Goal: Information Seeking & Learning: Learn about a topic

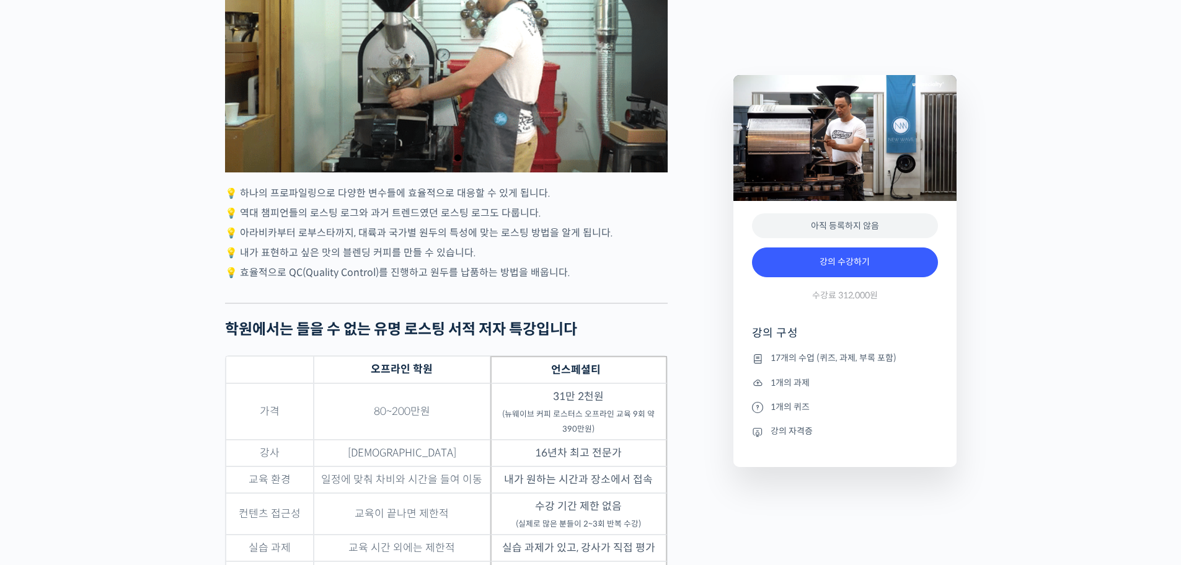
scroll to position [3100, 0]
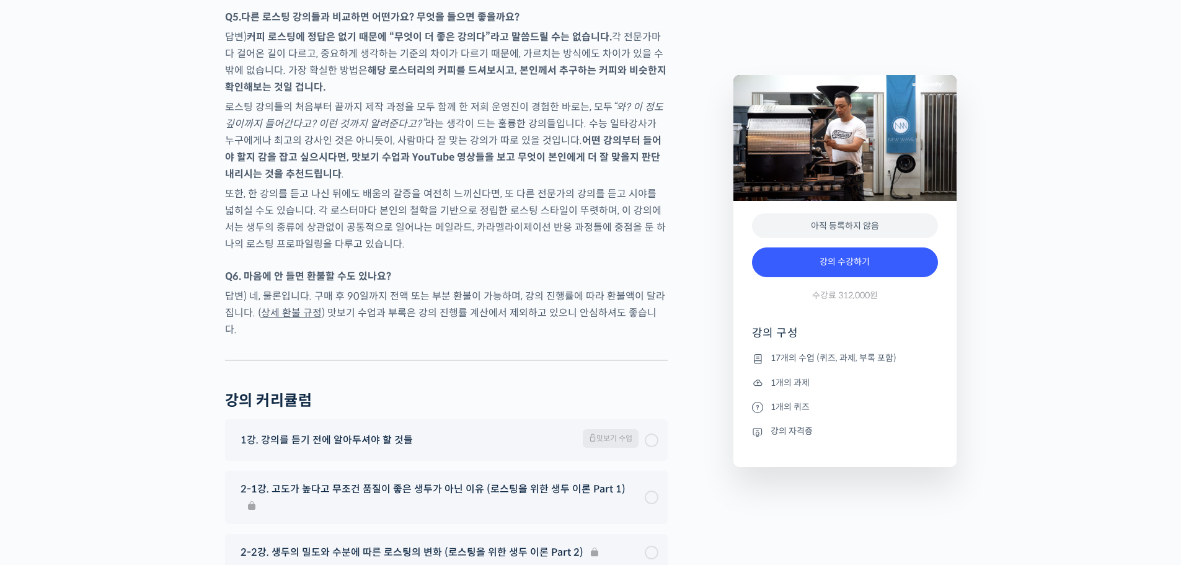
scroll to position [6138, 0]
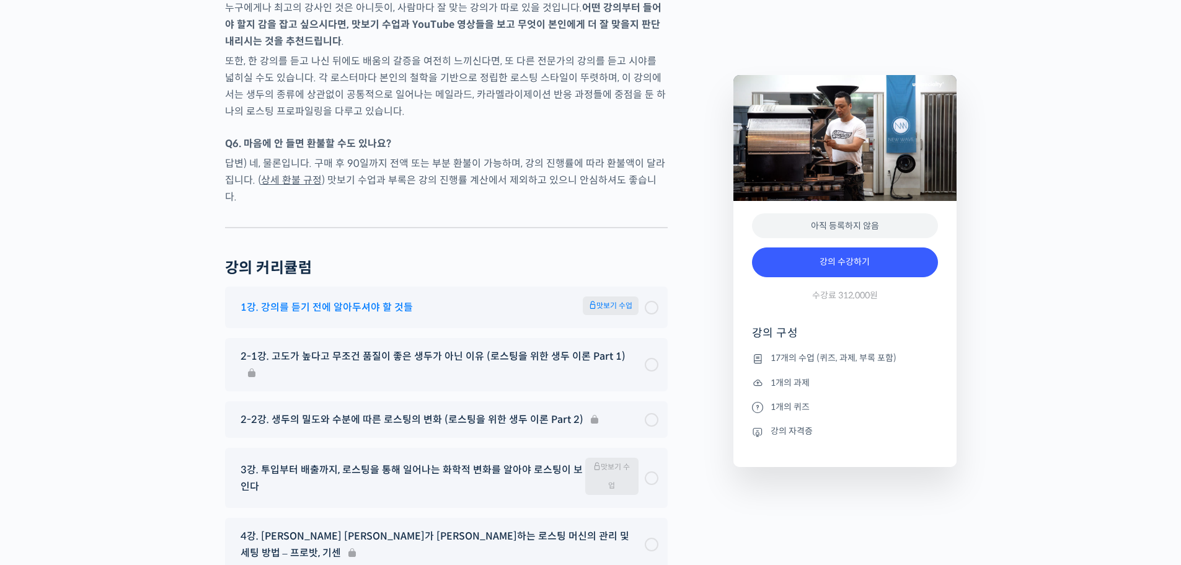
click at [627, 301] on span "맛보기 수업" at bounding box center [611, 305] width 56 height 19
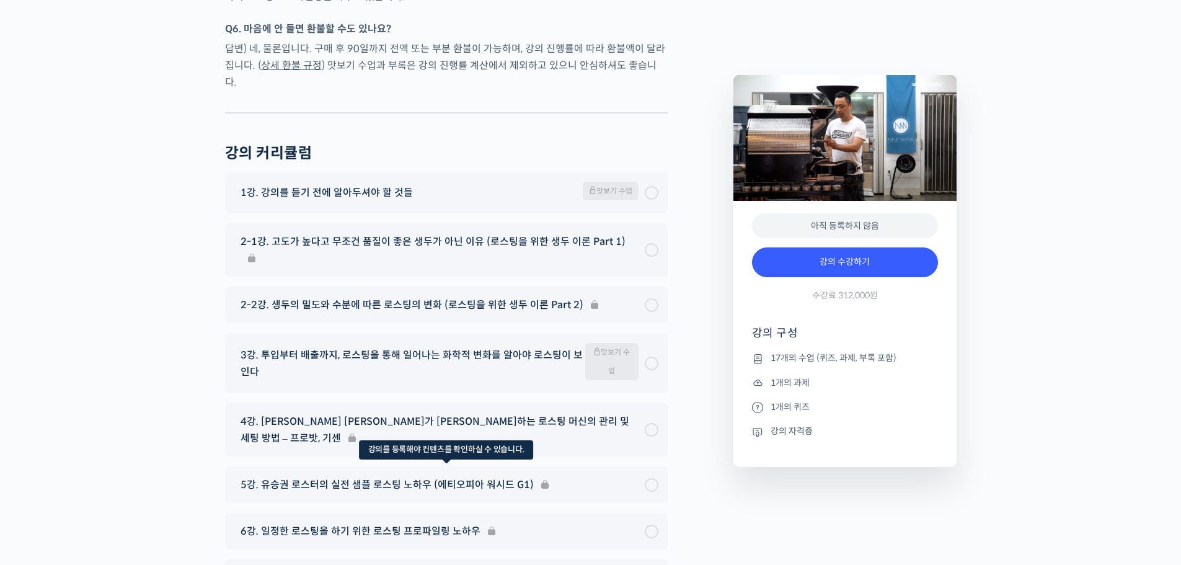
scroll to position [6386, 0]
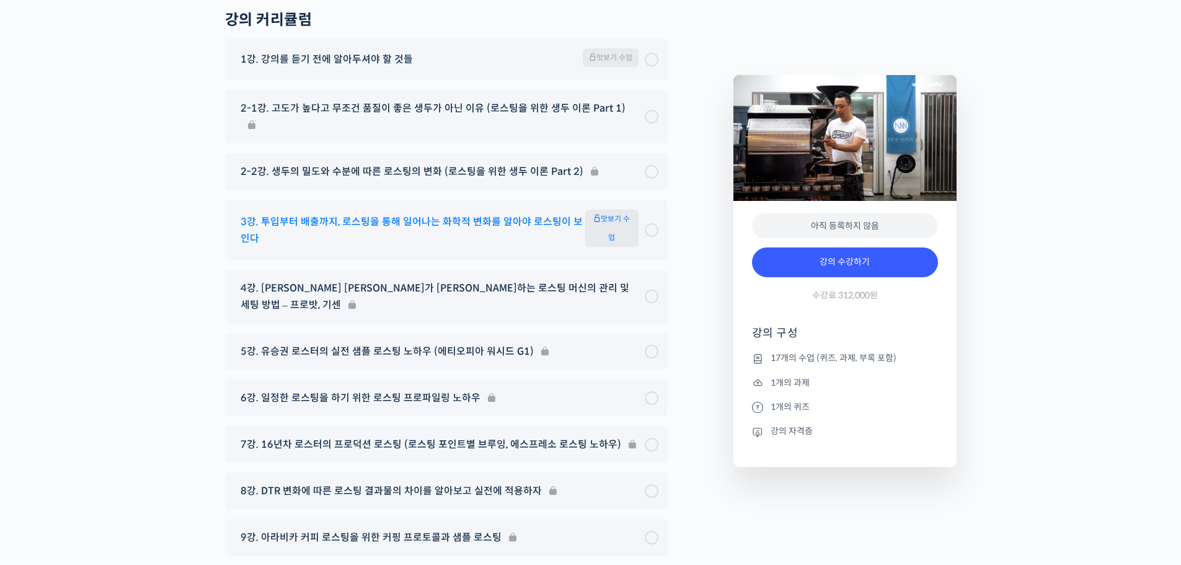
click at [603, 210] on span "맛보기 수업" at bounding box center [611, 228] width 53 height 37
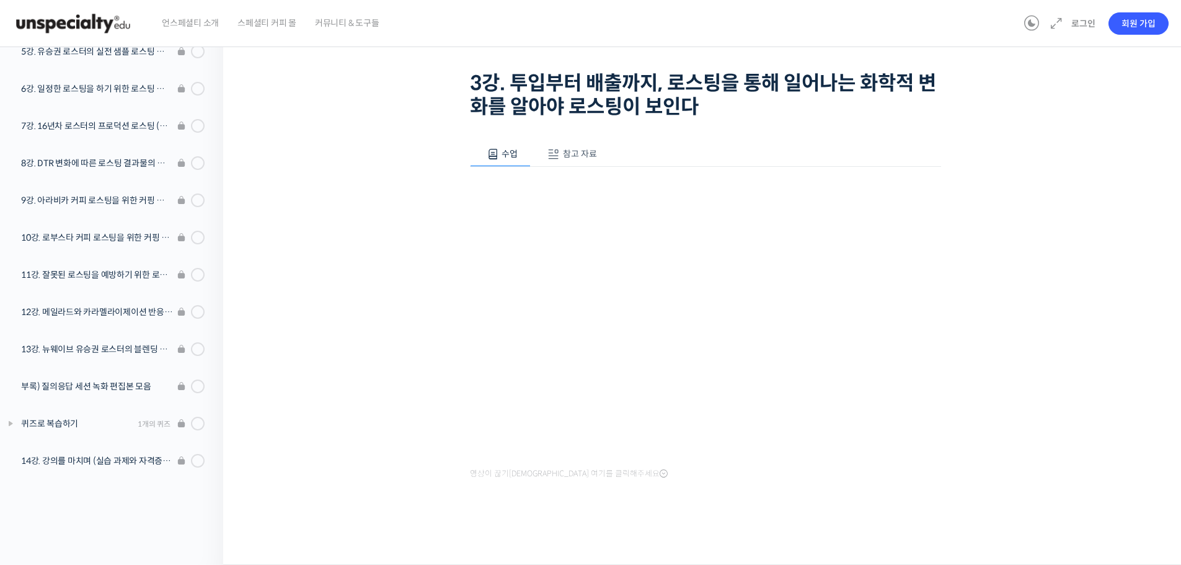
scroll to position [296, 0]
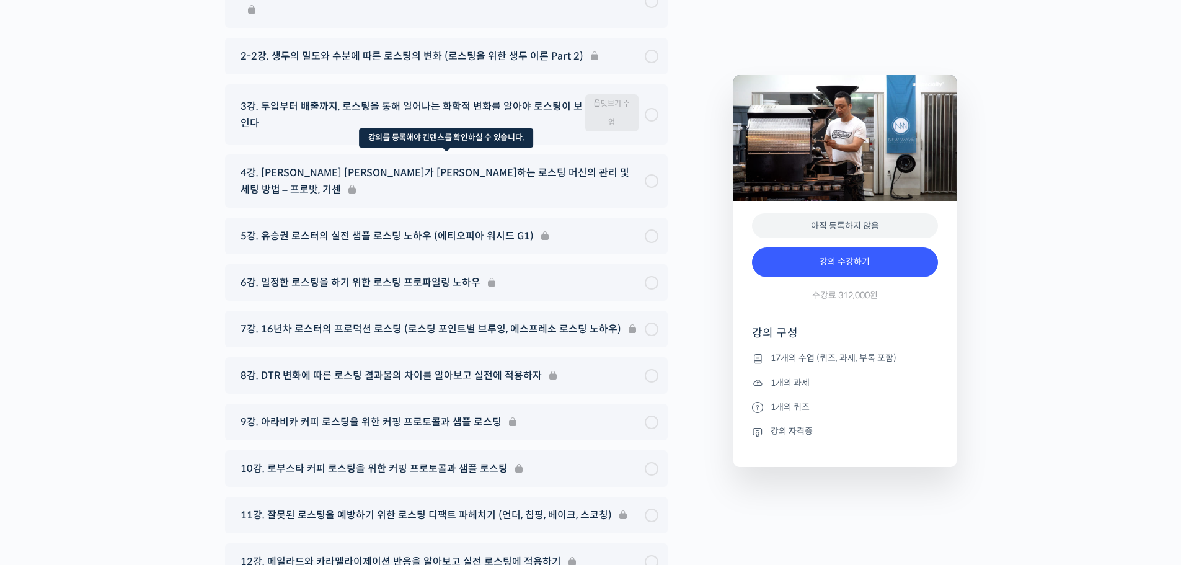
scroll to position [6510, 0]
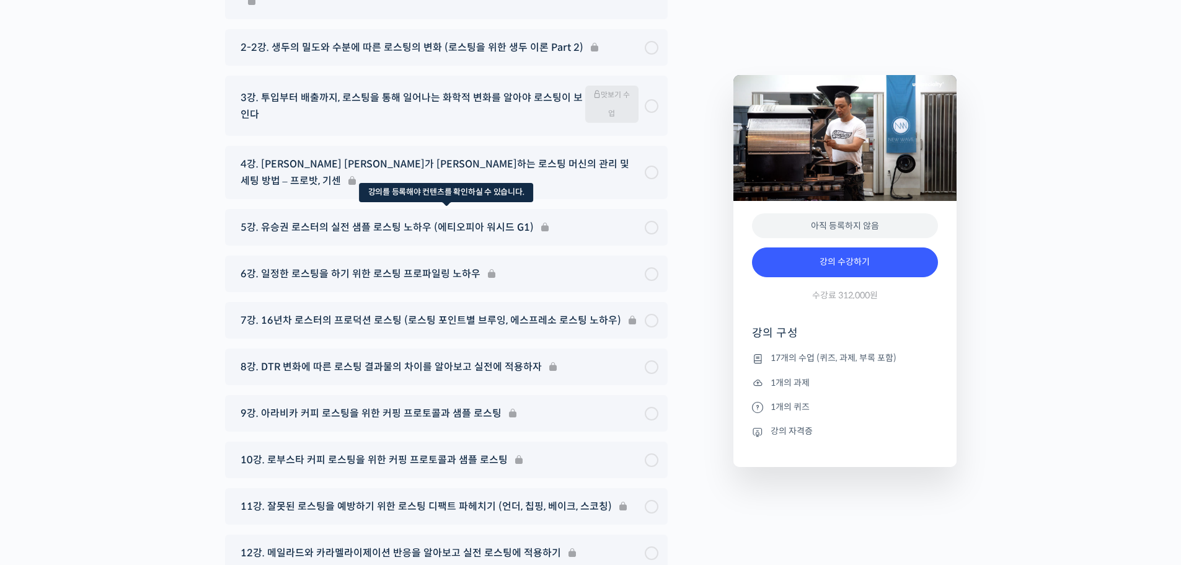
click at [468, 209] on div "5강. 유승권 로스터의 실전 샘플 로스팅 노하우 (에티오피아 워시드 G1)" at bounding box center [446, 227] width 443 height 37
